Goal: Communication & Community: Answer question/provide support

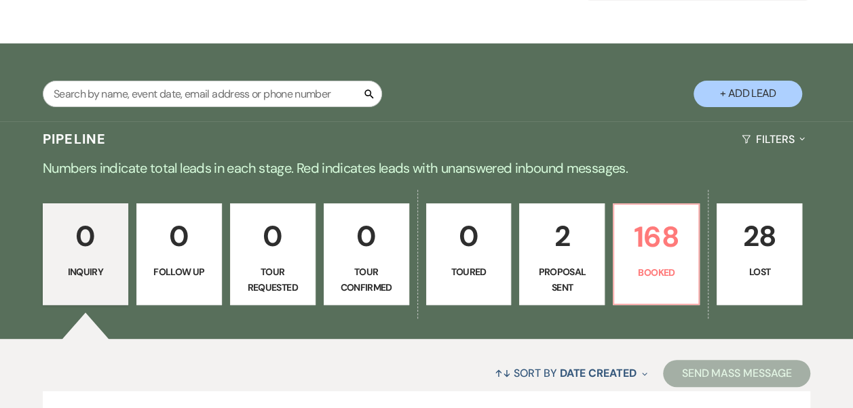
scroll to position [312, 0]
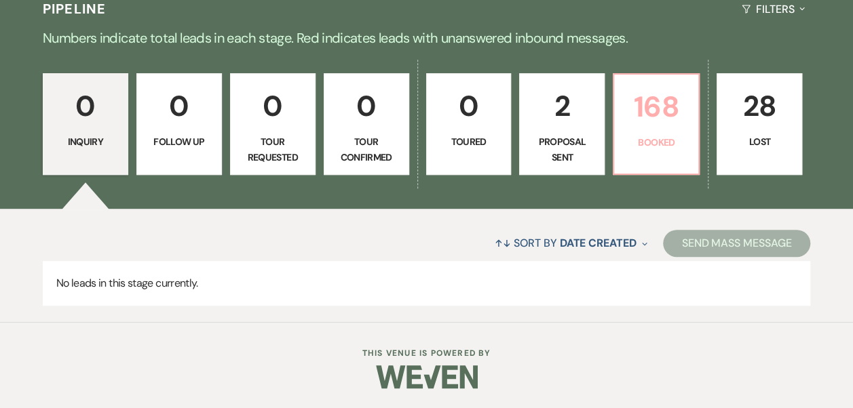
click at [645, 141] on p "Booked" at bounding box center [656, 142] width 68 height 15
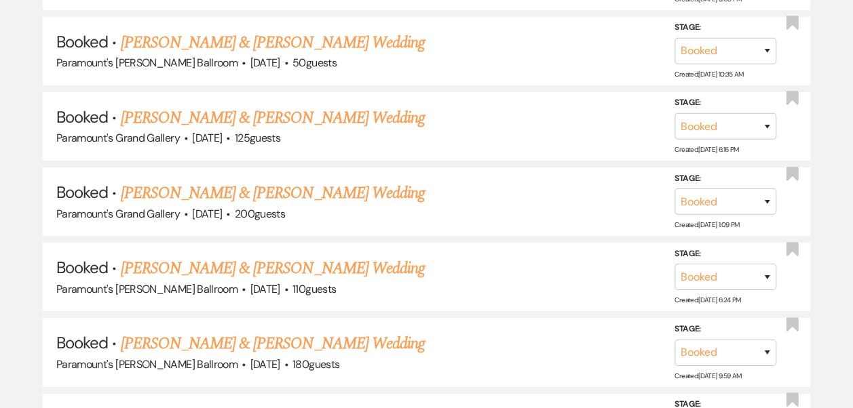
scroll to position [2402, 0]
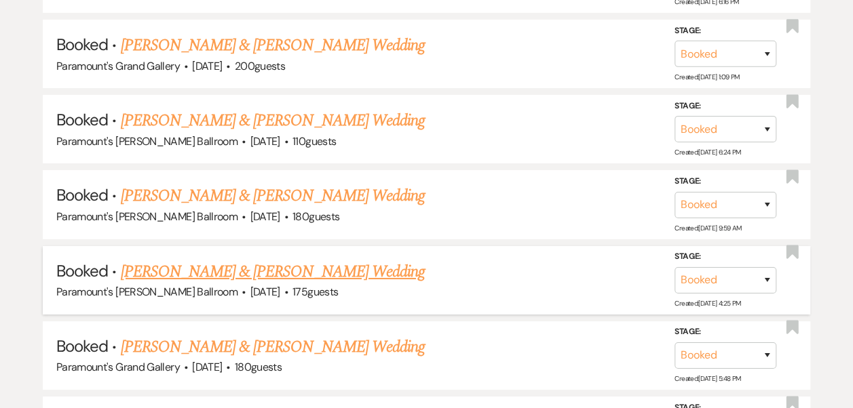
click at [227, 261] on link "[PERSON_NAME] & [PERSON_NAME] Wedding" at bounding box center [272, 272] width 304 height 24
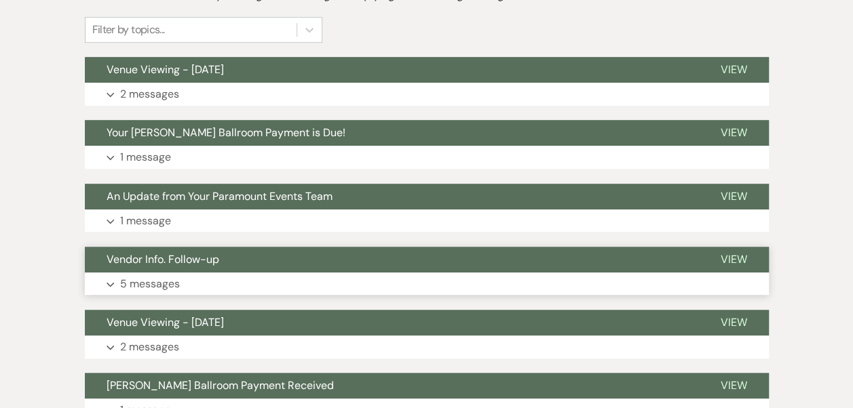
scroll to position [339, 0]
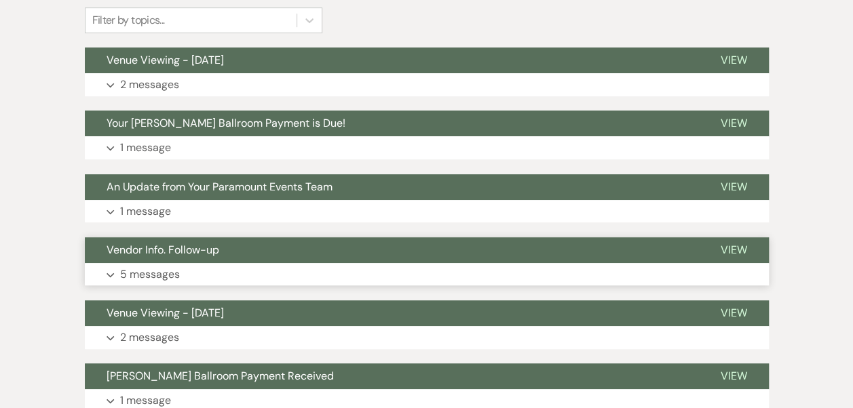
click at [228, 273] on button "Expand 5 messages" at bounding box center [427, 274] width 684 height 23
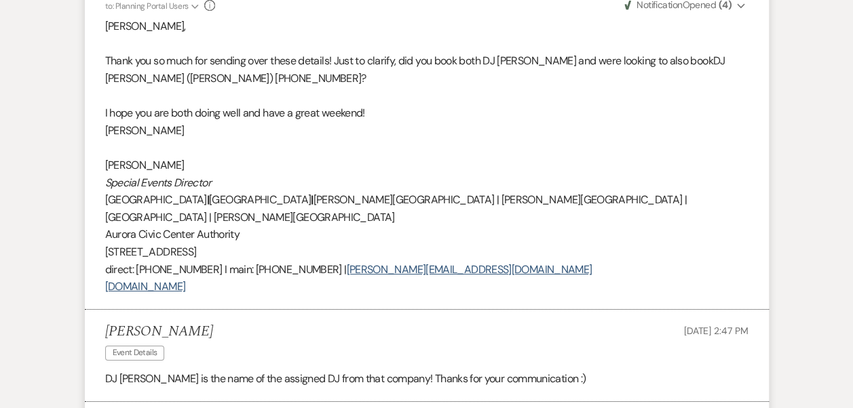
scroll to position [2443, 0]
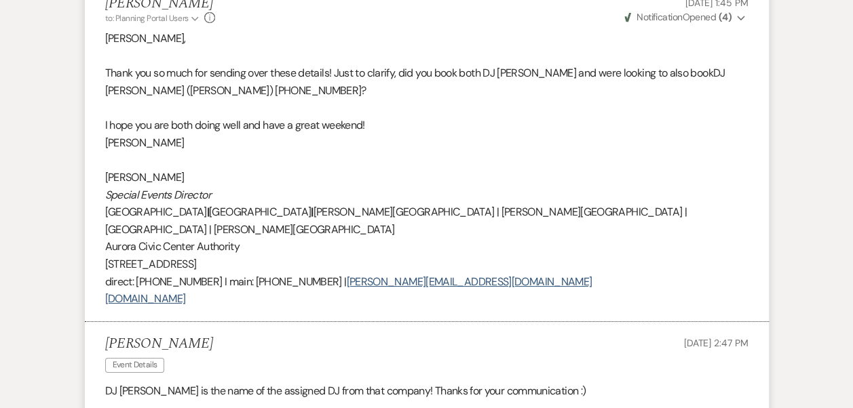
click at [296, 100] on p at bounding box center [426, 109] width 643 height 18
click at [280, 75] on p "Thank you so much for sending over these details! Just to clarify, did you book…" at bounding box center [426, 81] width 643 height 35
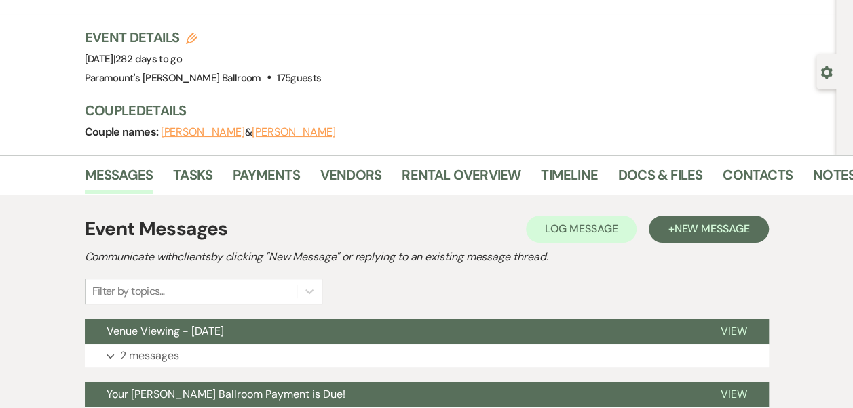
scroll to position [0, 0]
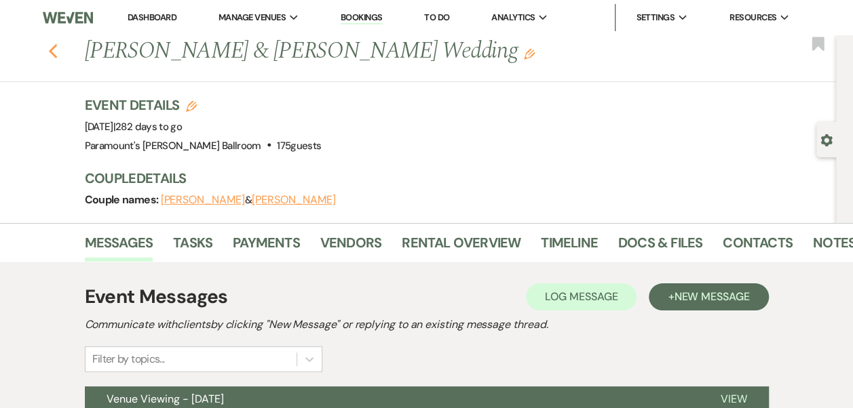
click at [57, 53] on use "button" at bounding box center [52, 51] width 9 height 15
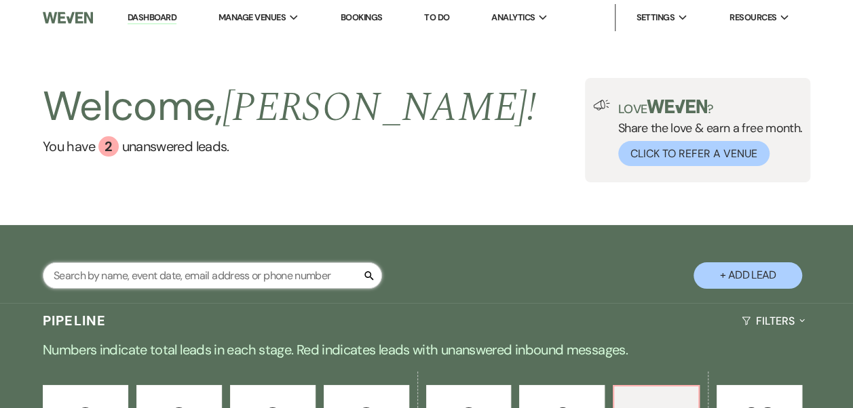
click at [273, 271] on input "text" at bounding box center [212, 276] width 339 height 26
type input "nedlo"
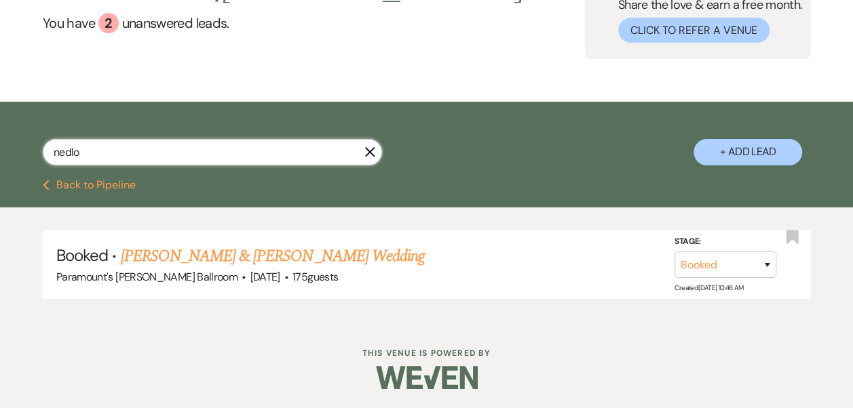
scroll to position [123, 0]
click at [285, 262] on link "[PERSON_NAME] & [PERSON_NAME] Wedding" at bounding box center [272, 256] width 304 height 24
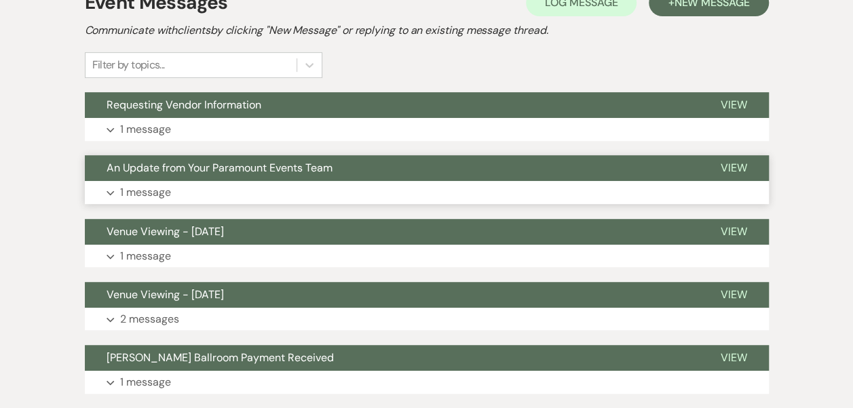
scroll to position [271, 0]
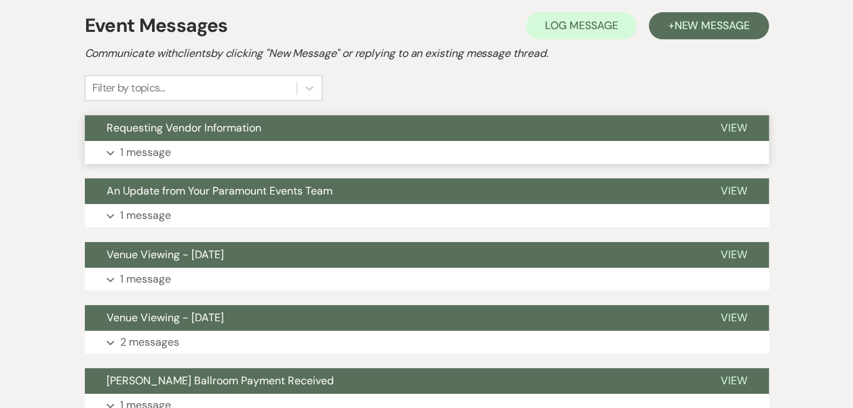
click at [260, 129] on span "Requesting Vendor Information" at bounding box center [184, 128] width 155 height 14
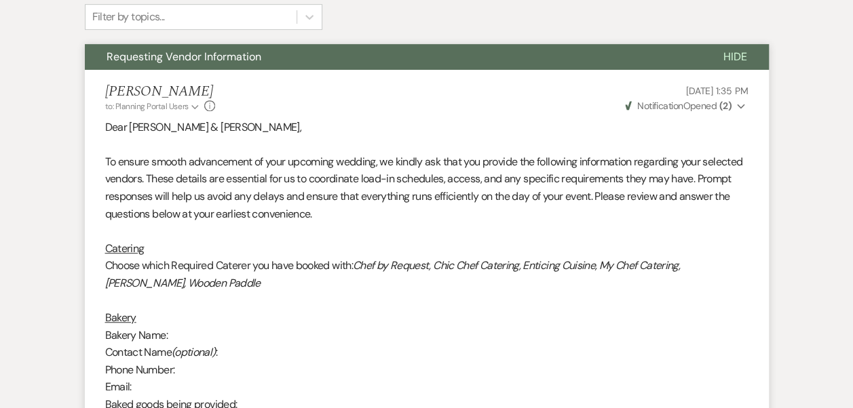
scroll to position [339, 0]
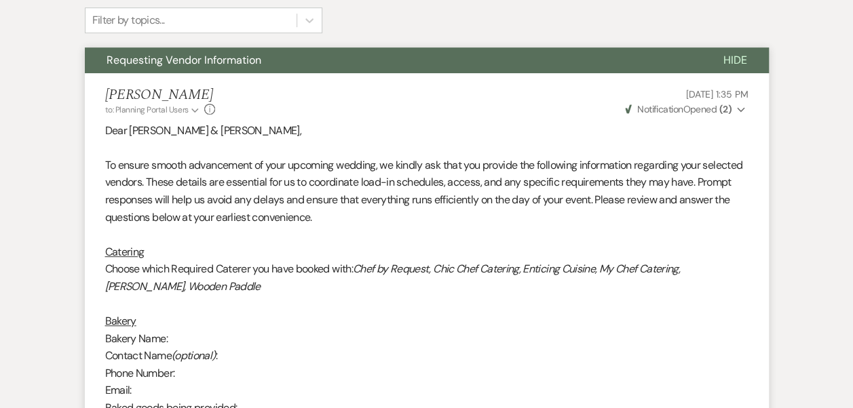
click at [208, 63] on span "Requesting Vendor Information" at bounding box center [184, 60] width 155 height 14
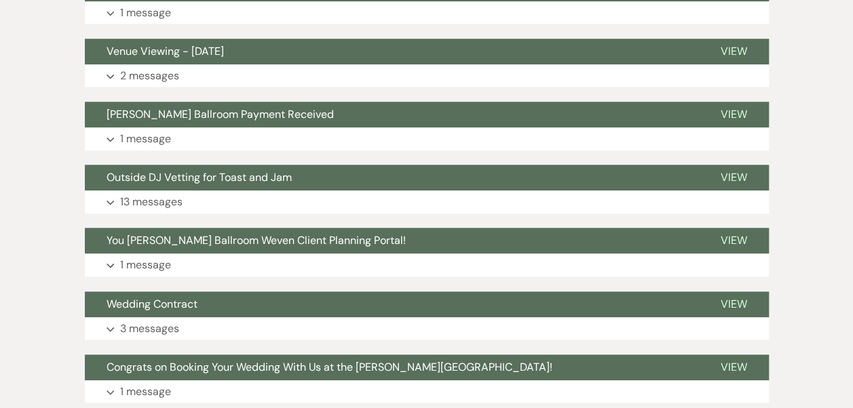
scroll to position [543, 0]
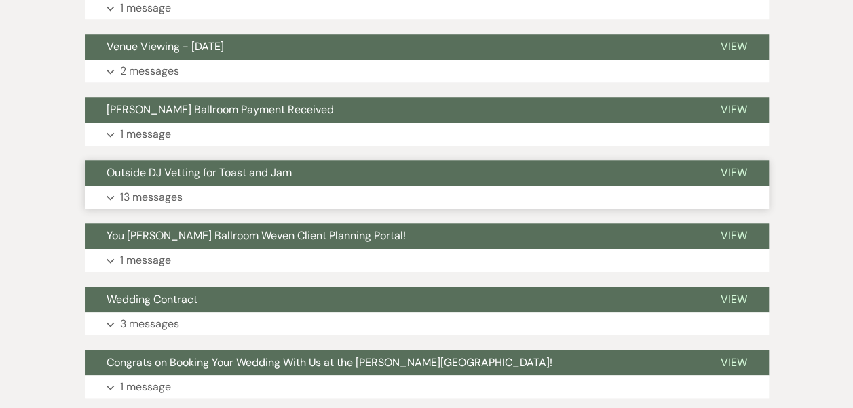
click at [220, 178] on span "Outside DJ Vetting for Toast and Jam" at bounding box center [199, 173] width 185 height 14
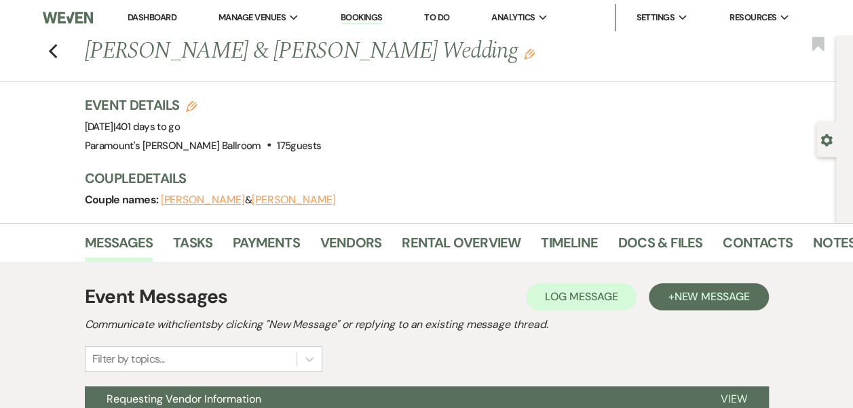
scroll to position [271, 0]
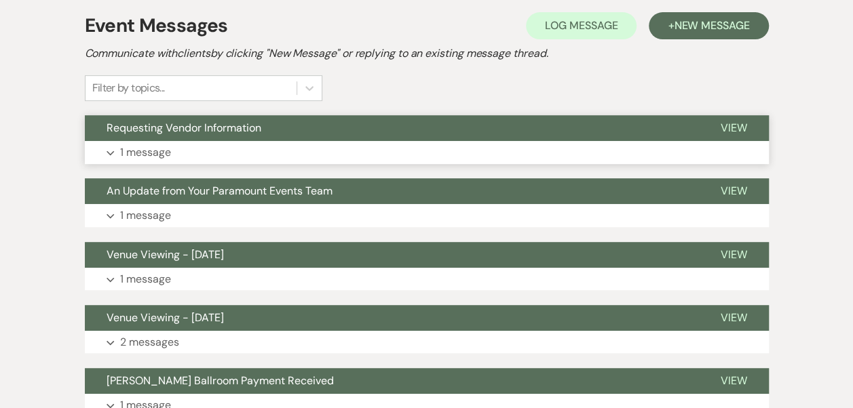
click at [198, 136] on button "Requesting Vendor Information" at bounding box center [392, 128] width 614 height 26
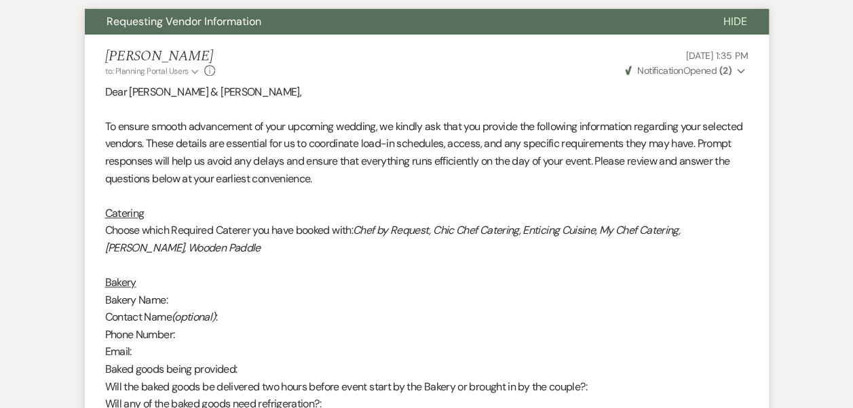
scroll to position [339, 0]
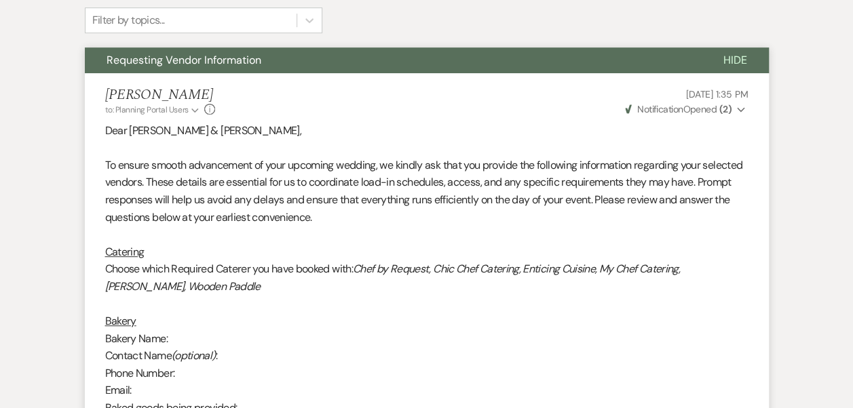
click at [734, 109] on button "Weven Check Notification Opened ( 2 ) Expand" at bounding box center [686, 109] width 126 height 14
drag, startPoint x: 734, startPoint y: 109, endPoint x: 702, endPoint y: 122, distance: 35.3
click at [734, 109] on button "Weven Check Notification Opened ( 2 ) Collapse" at bounding box center [686, 109] width 126 height 14
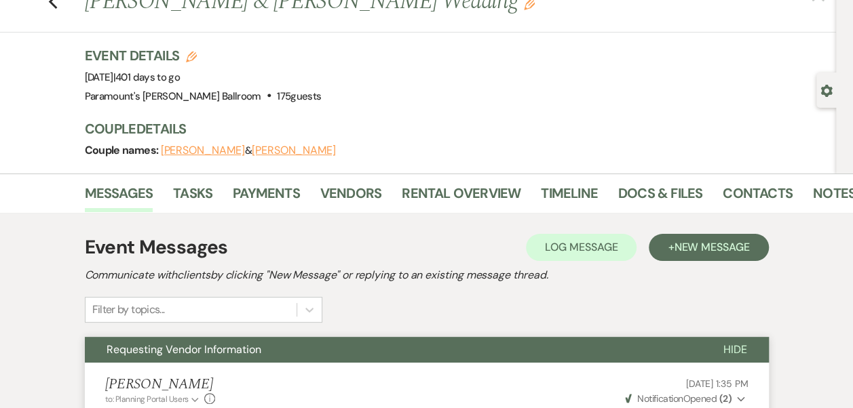
scroll to position [0, 0]
